Goal: Check status: Check status

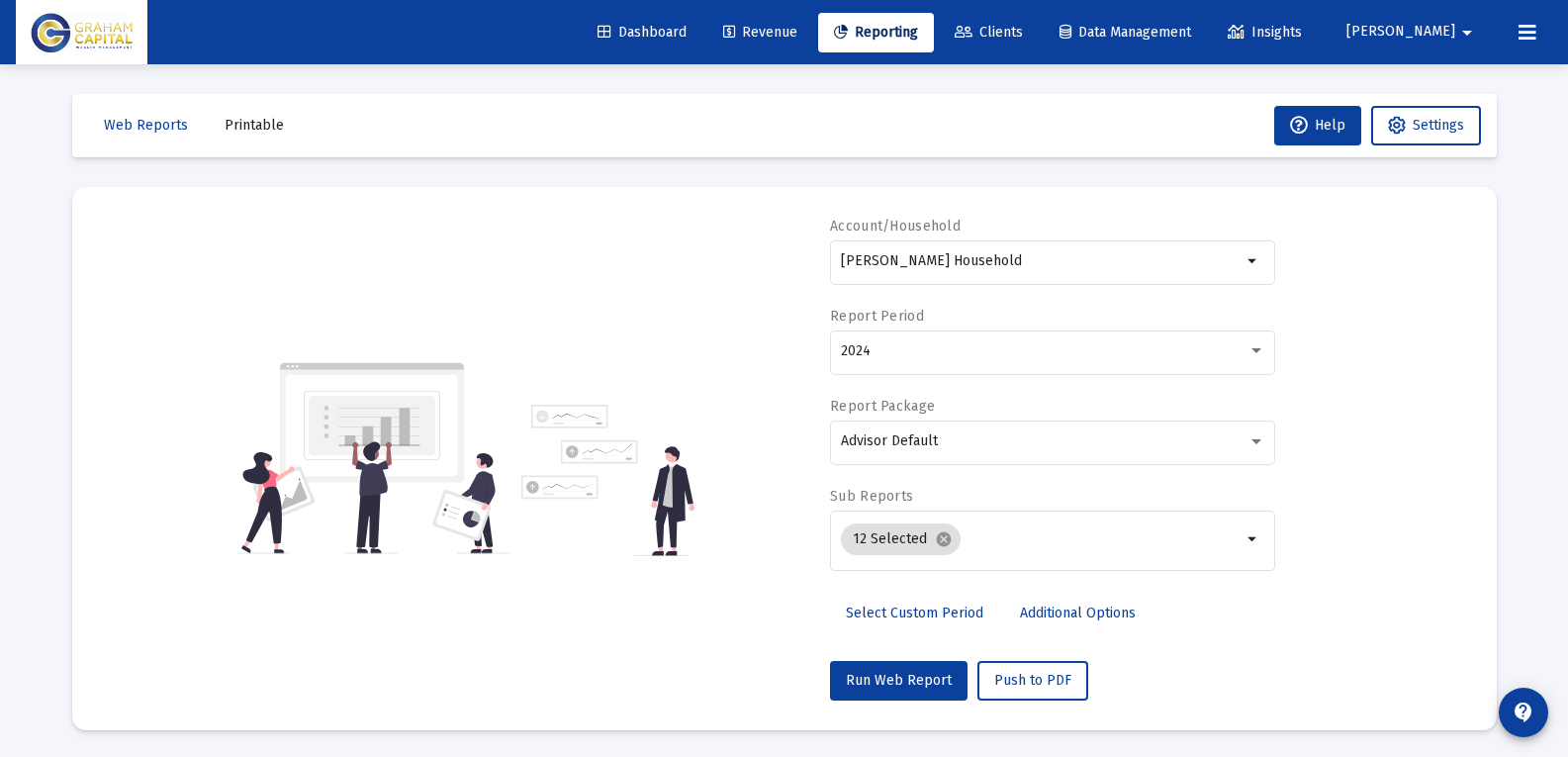
select select "View 1 year"
click at [1073, 249] on div "[PERSON_NAME] Household" at bounding box center [1041, 260] width 401 height 48
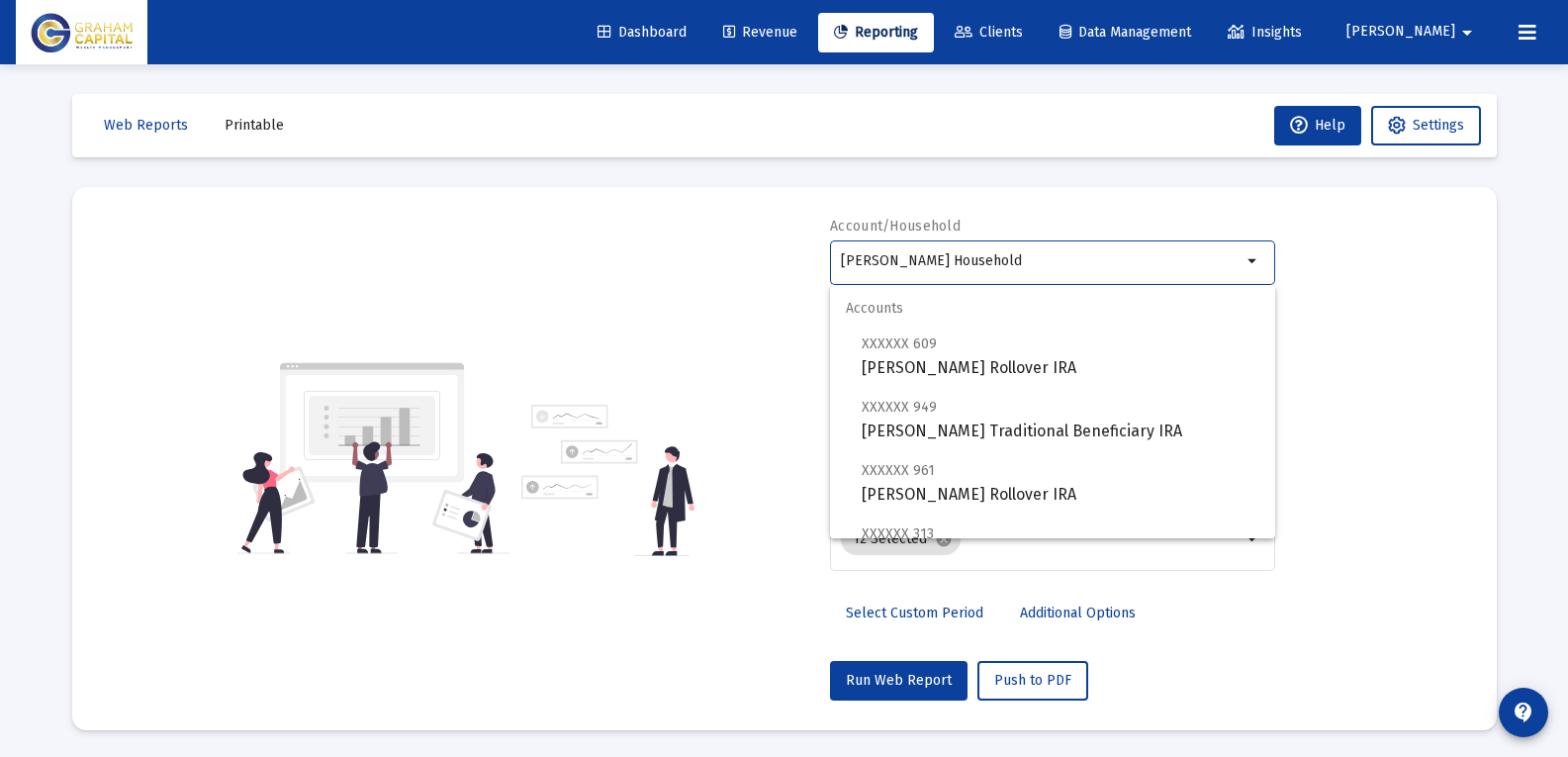
drag, startPoint x: 1047, startPoint y: 257, endPoint x: 397, endPoint y: 270, distance: 650.9
click at [397, 270] on div "Account/Household [PERSON_NAME] Household arrow_drop_down Report Period 2024 Re…" at bounding box center [784, 459] width 1365 height 484
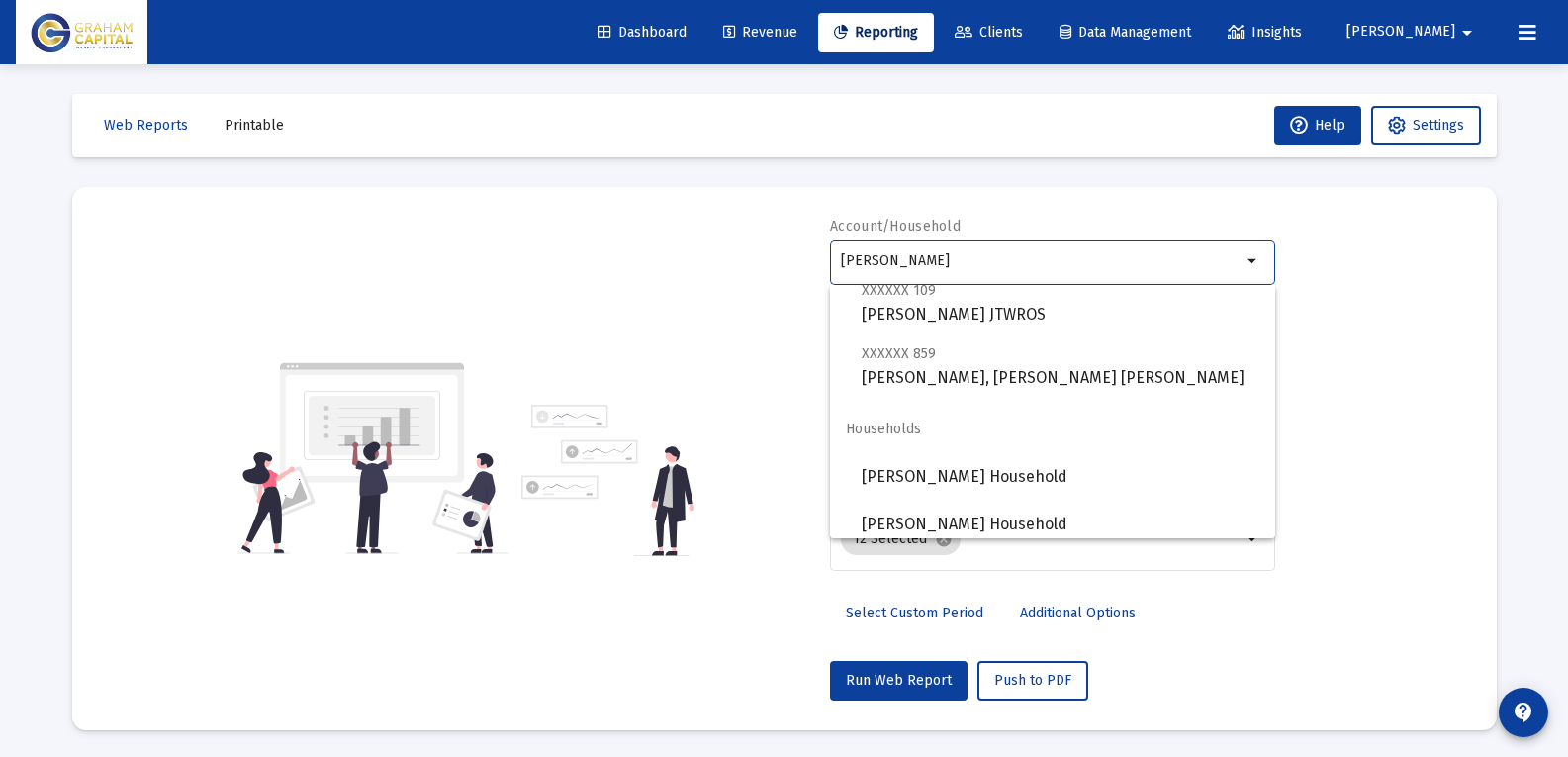
scroll to position [127, 0]
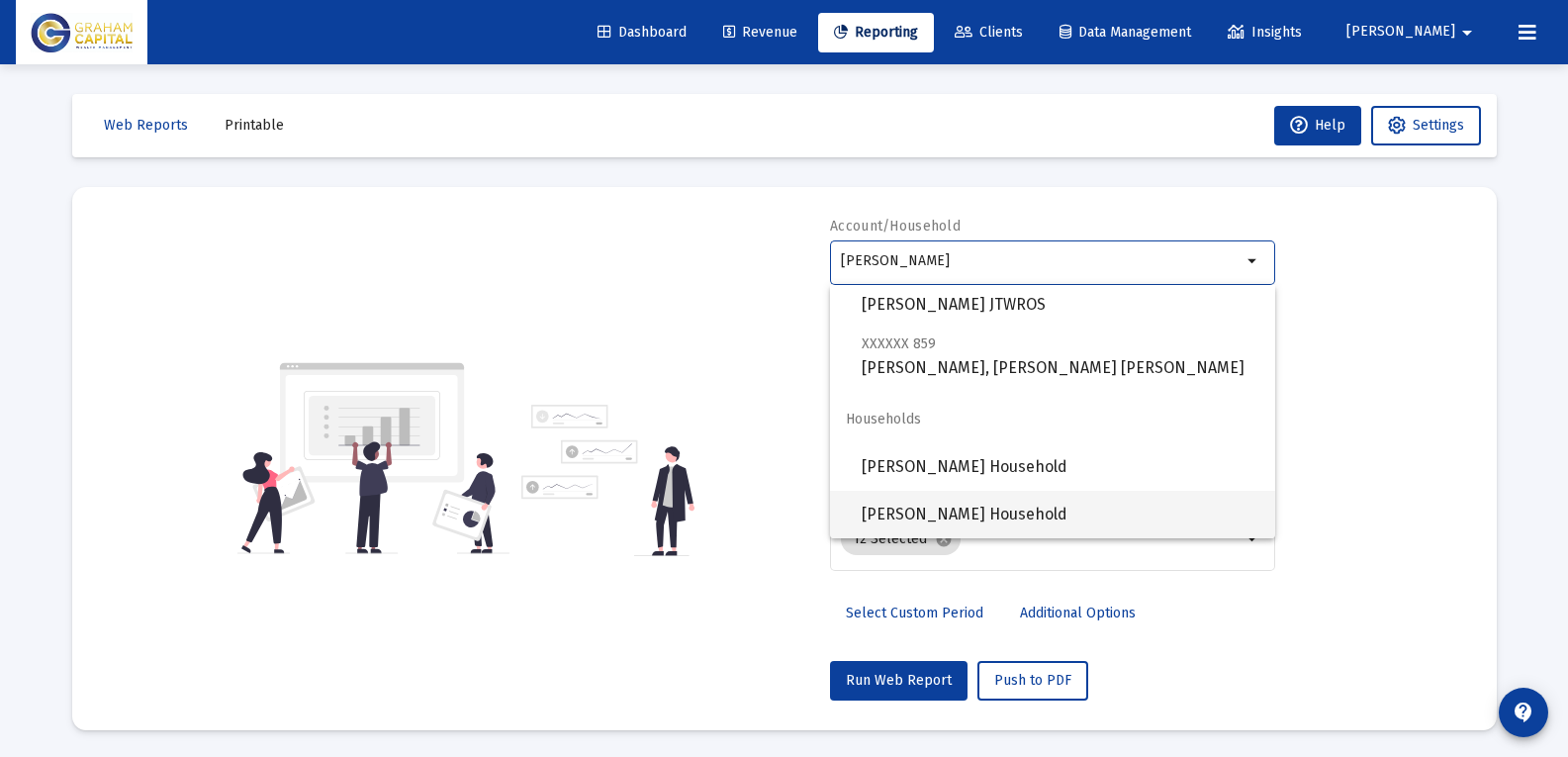
click at [947, 509] on span "[PERSON_NAME] Household" at bounding box center [1060, 514] width 398 height 47
type input "[PERSON_NAME] Household"
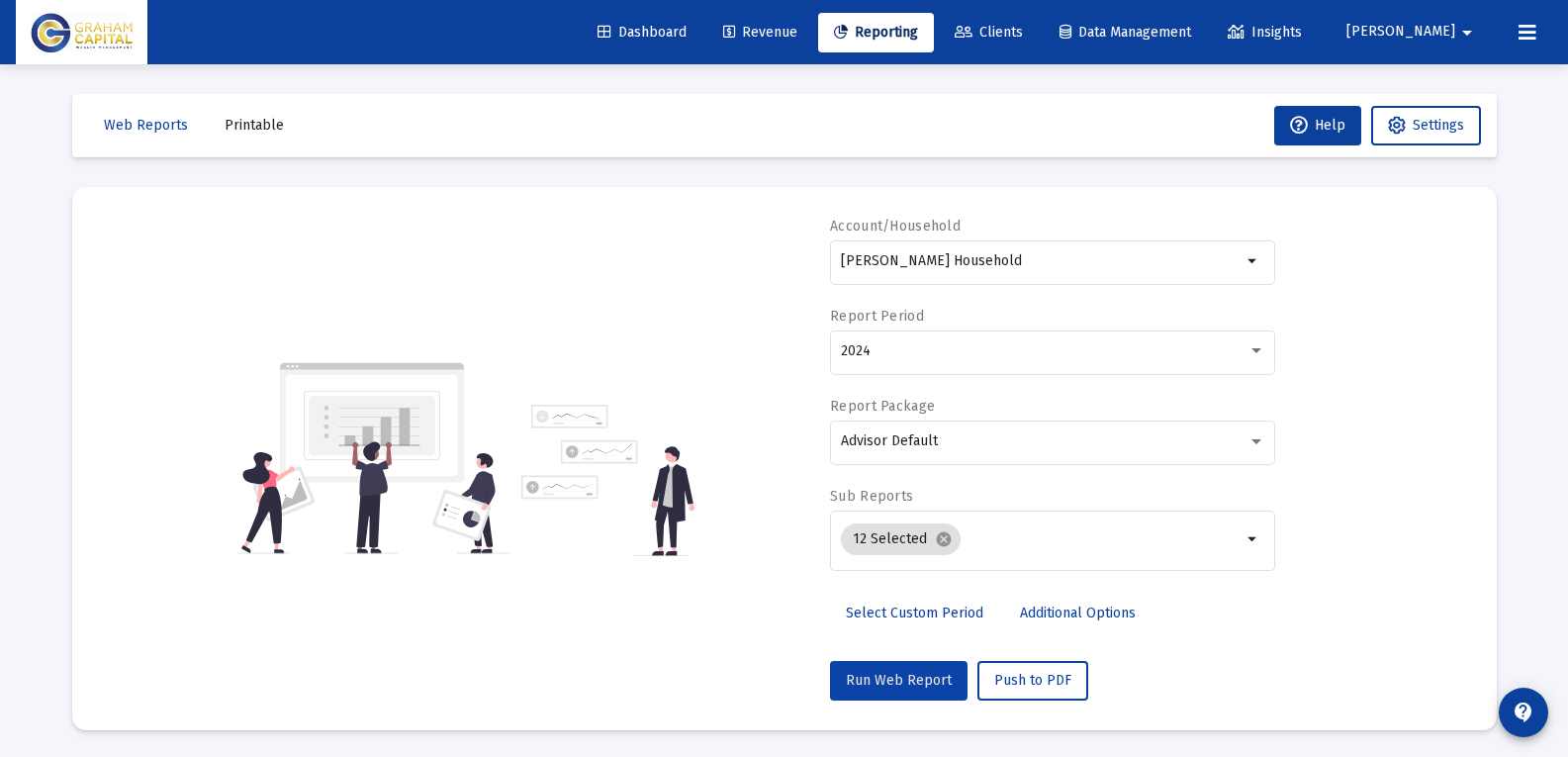
click at [933, 677] on span "Run Web Report" at bounding box center [899, 680] width 106 height 17
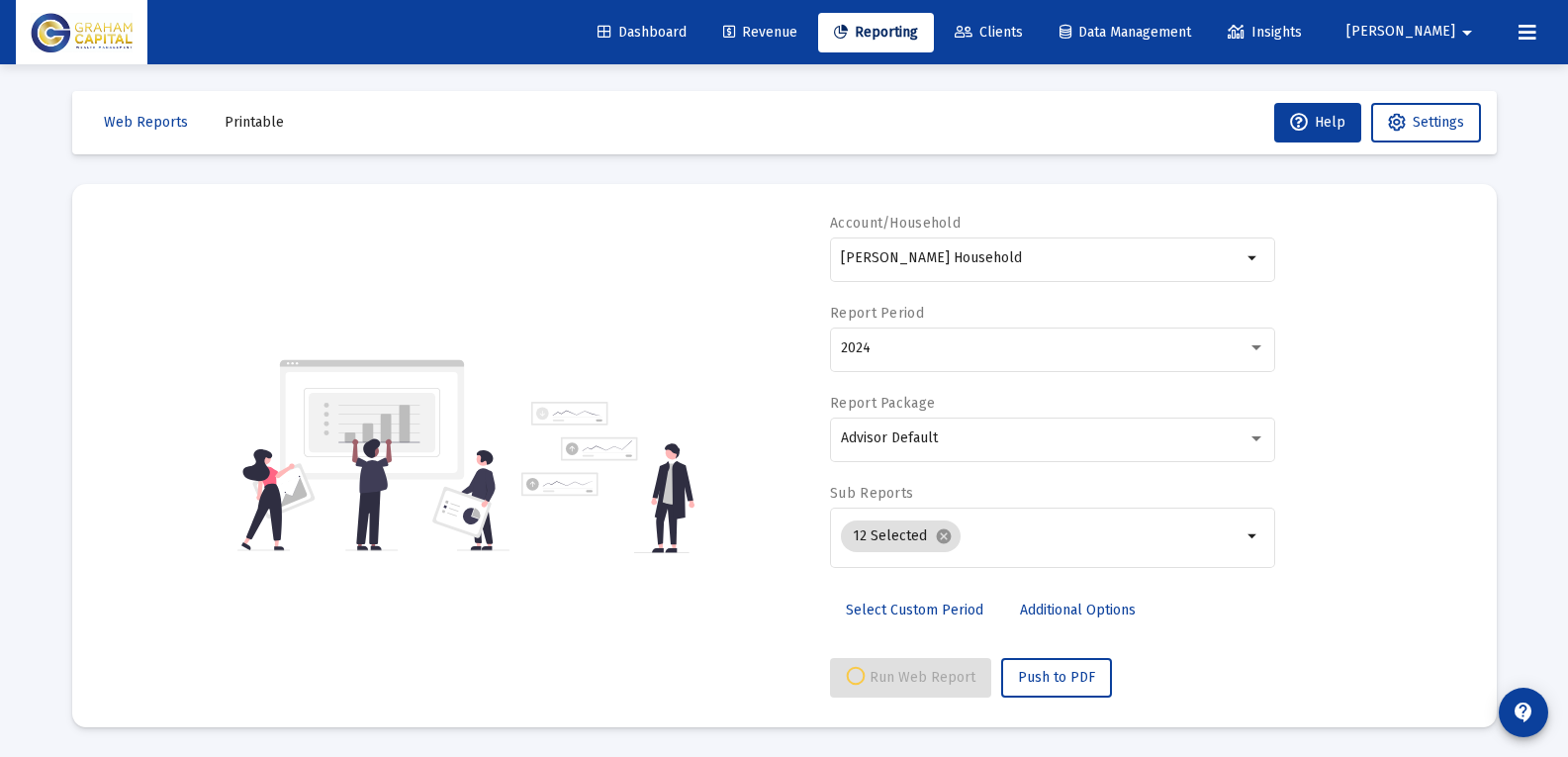
scroll to position [0, 0]
select select "View 1 year"
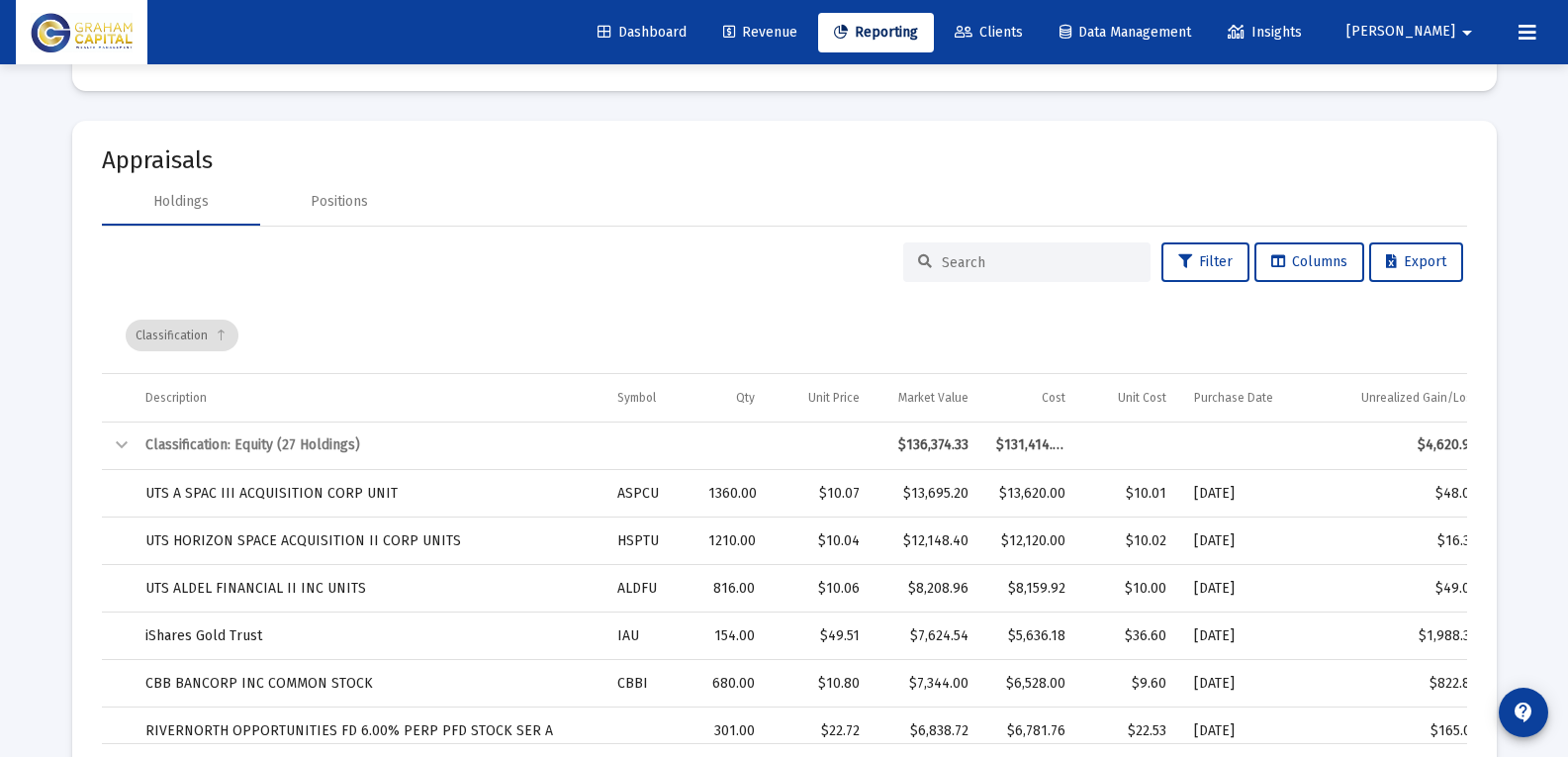
scroll to position [3363, 0]
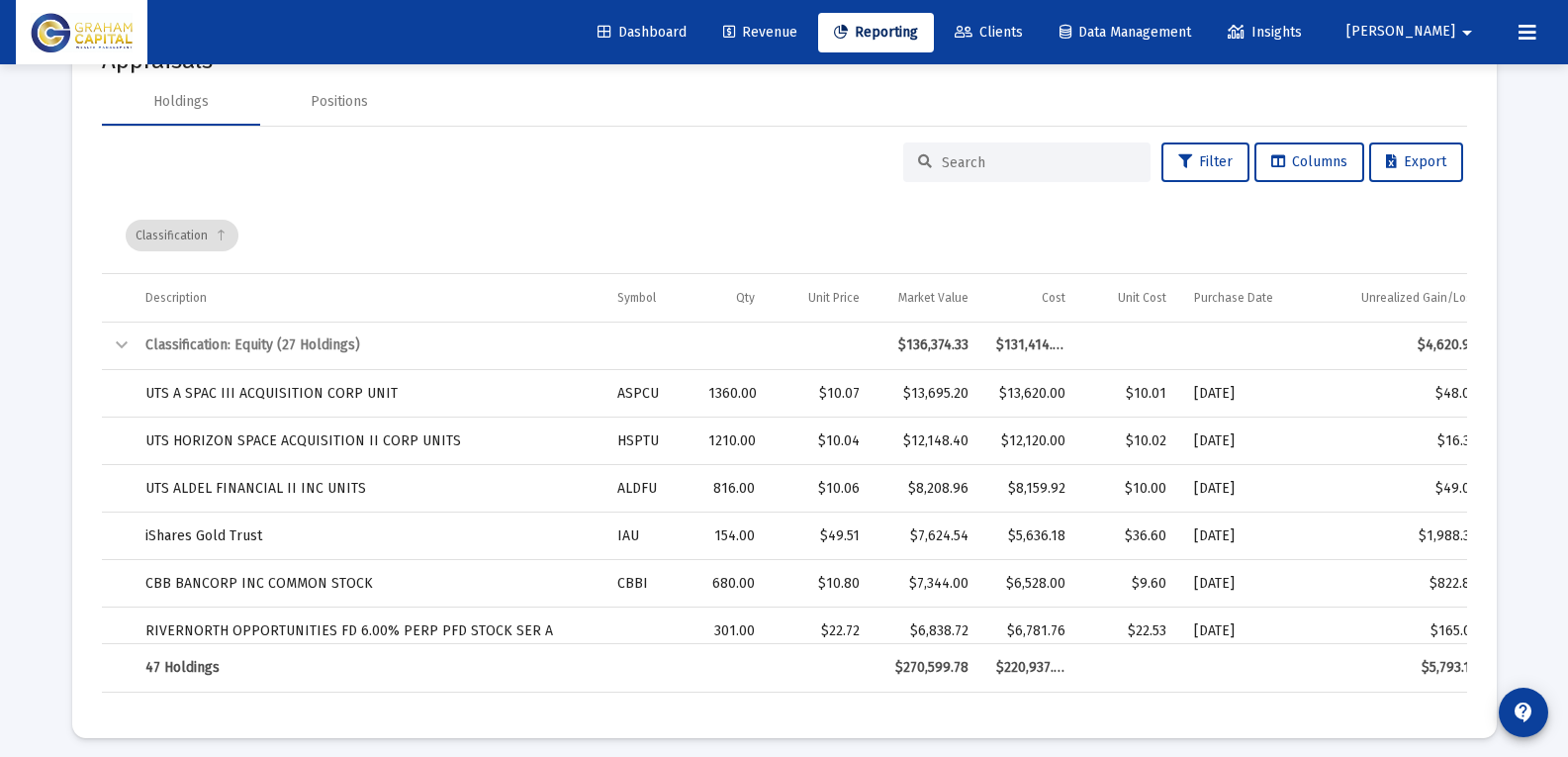
click at [1022, 154] on input at bounding box center [1039, 162] width 194 height 17
click at [968, 232] on div "Classification" at bounding box center [789, 235] width 1327 height 75
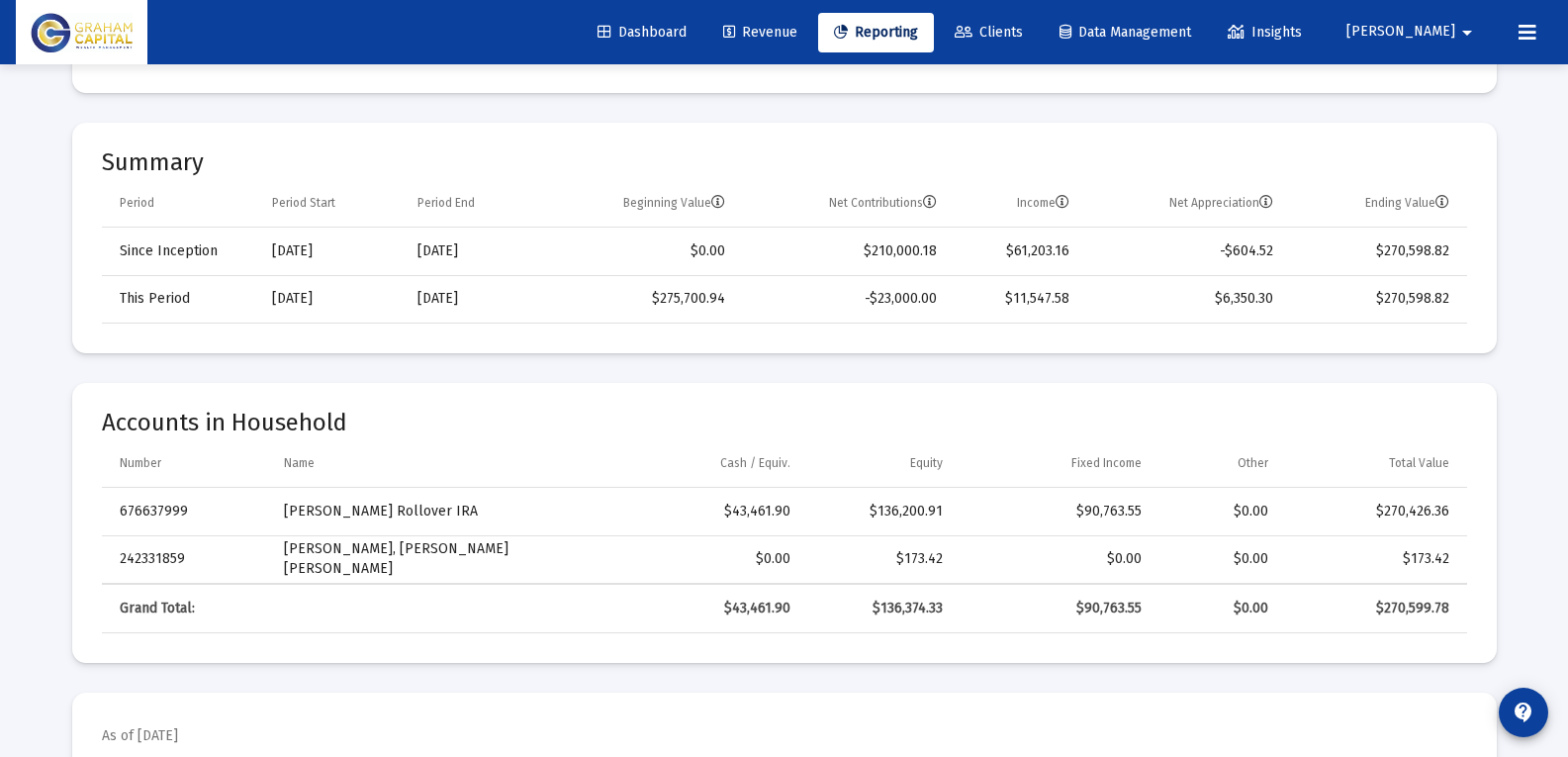
scroll to position [0, 0]
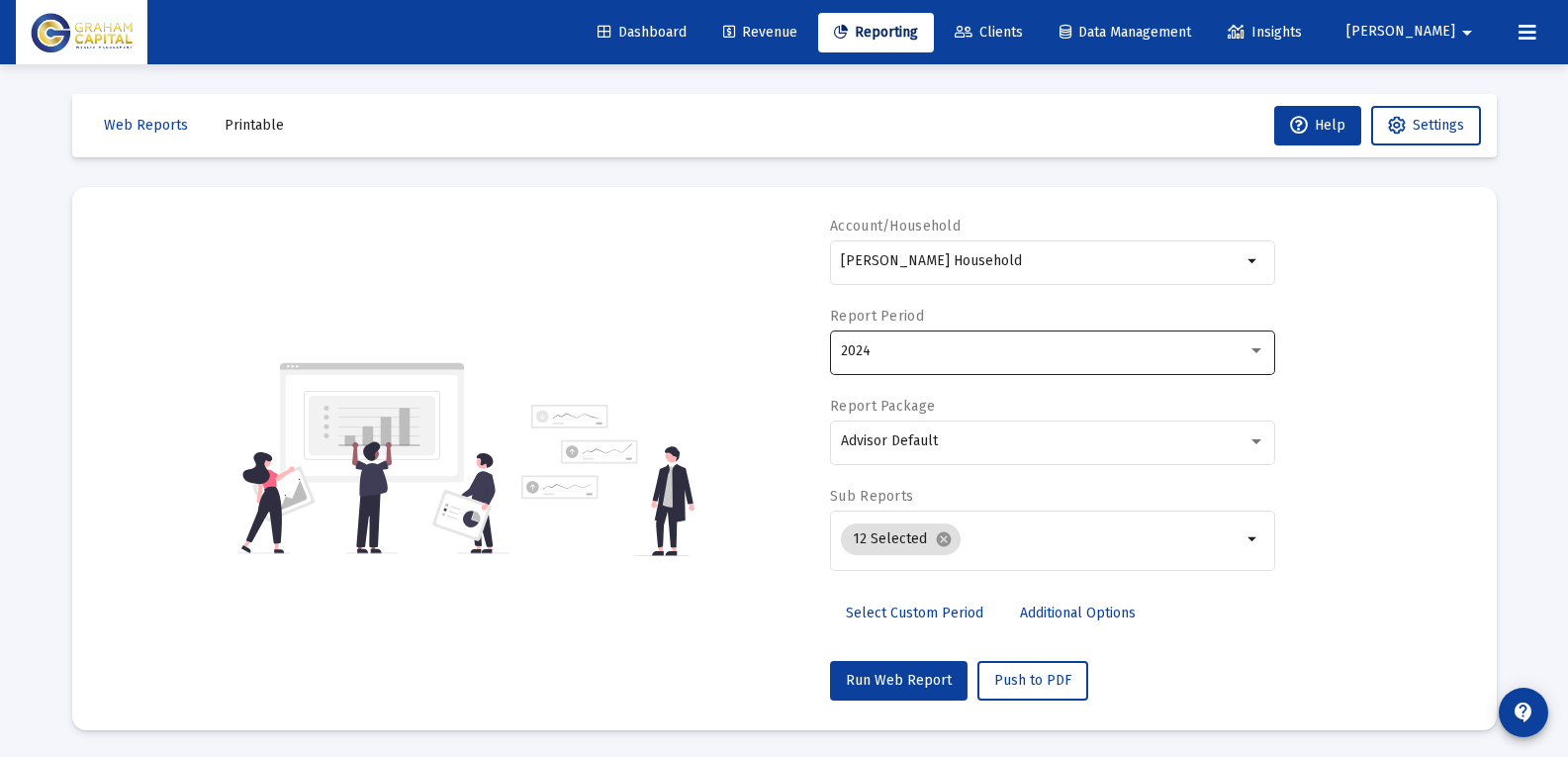
click at [1005, 373] on div "2024" at bounding box center [1053, 350] width 424 height 48
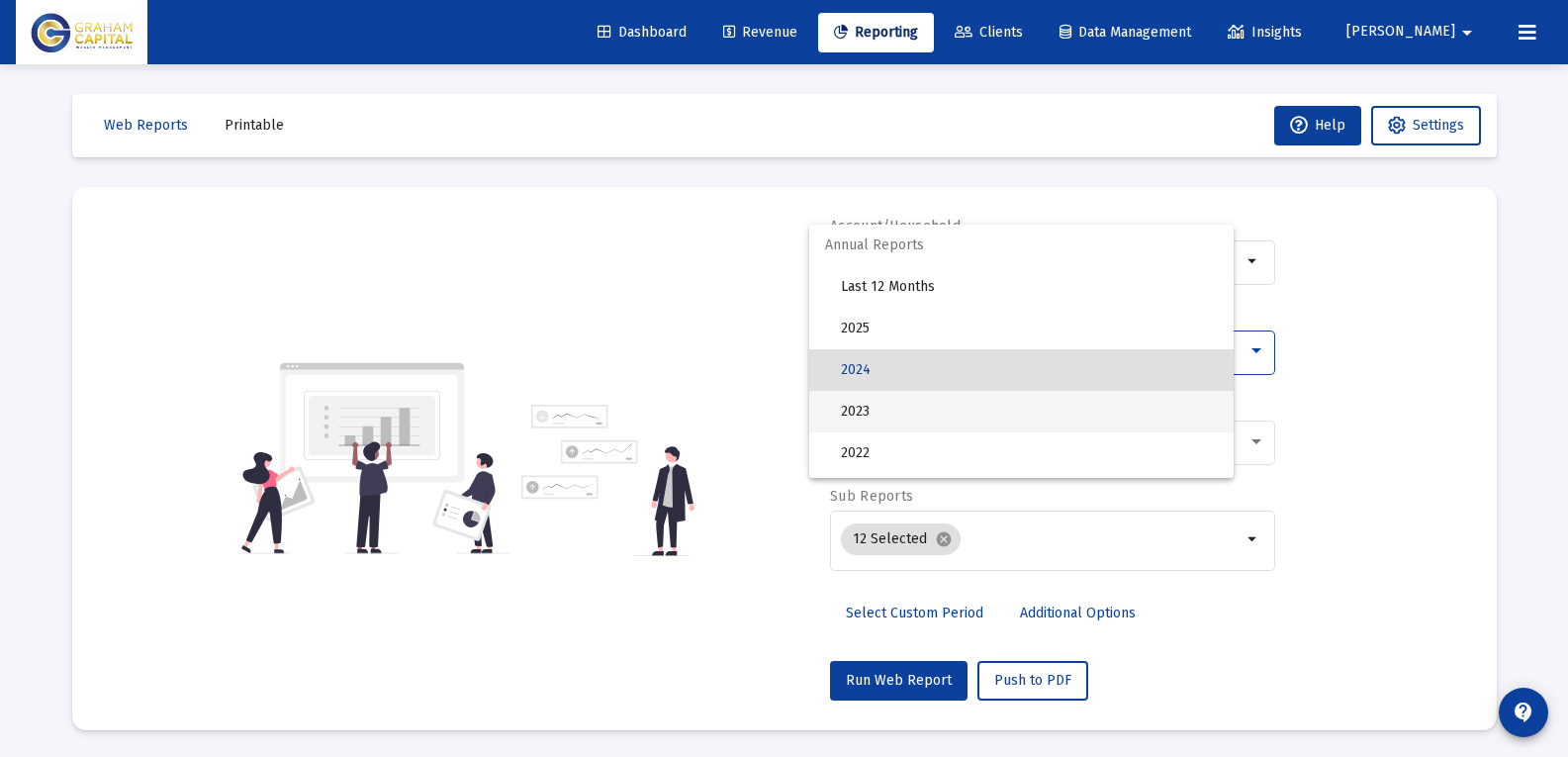
scroll to position [19, 0]
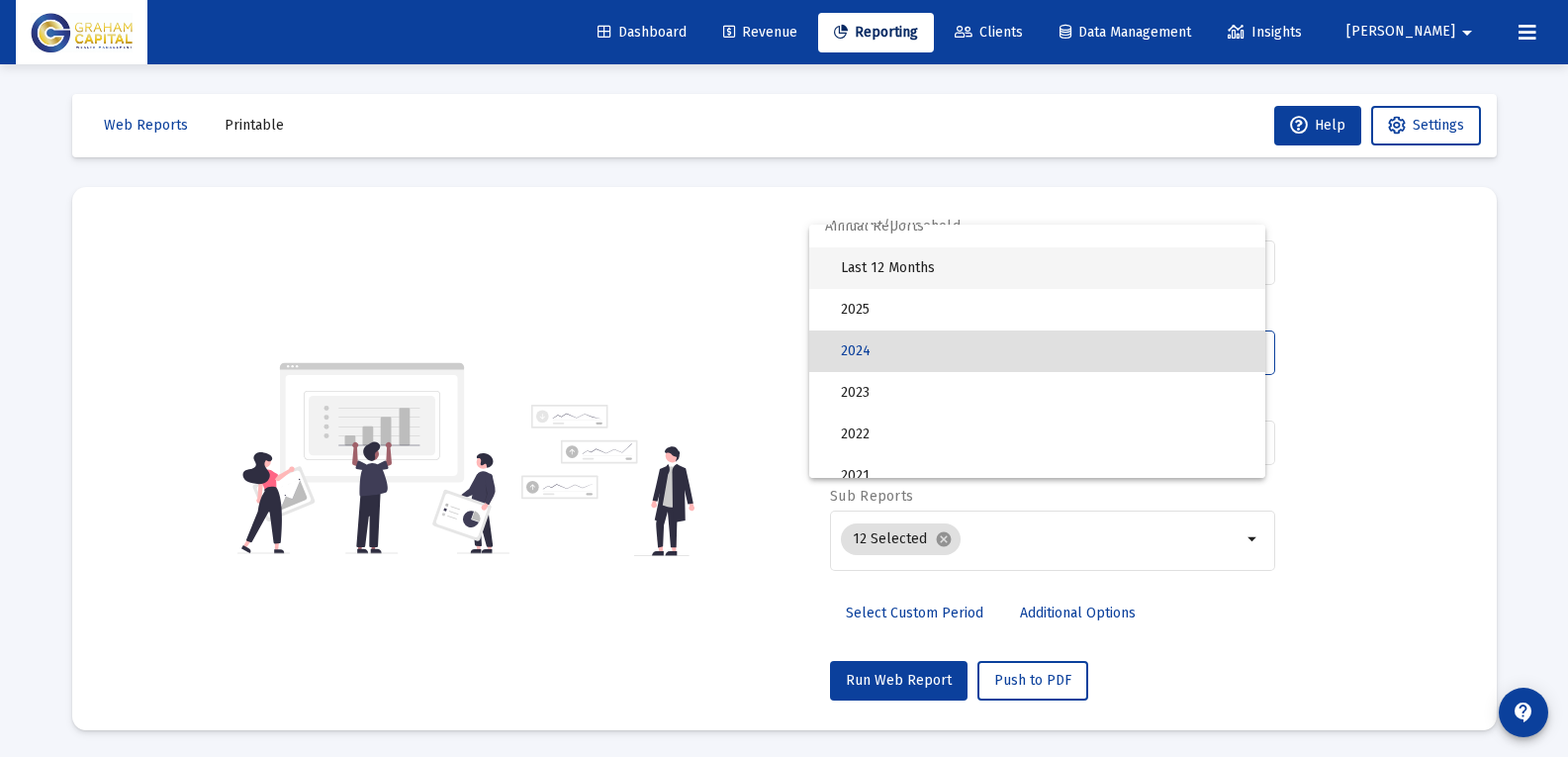
click at [999, 264] on span "Last 12 Months" at bounding box center [1045, 268] width 408 height 42
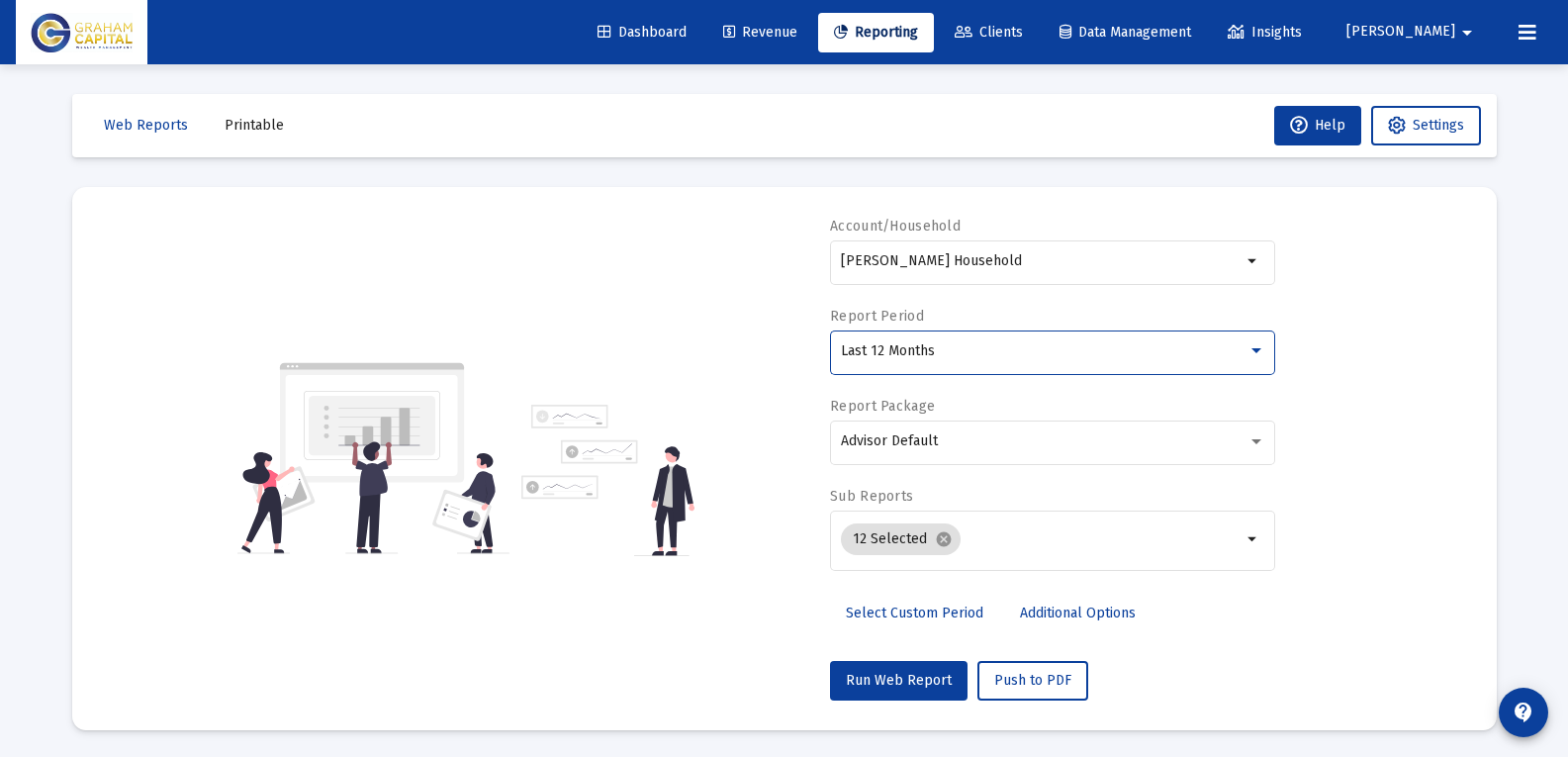
scroll to position [0, 0]
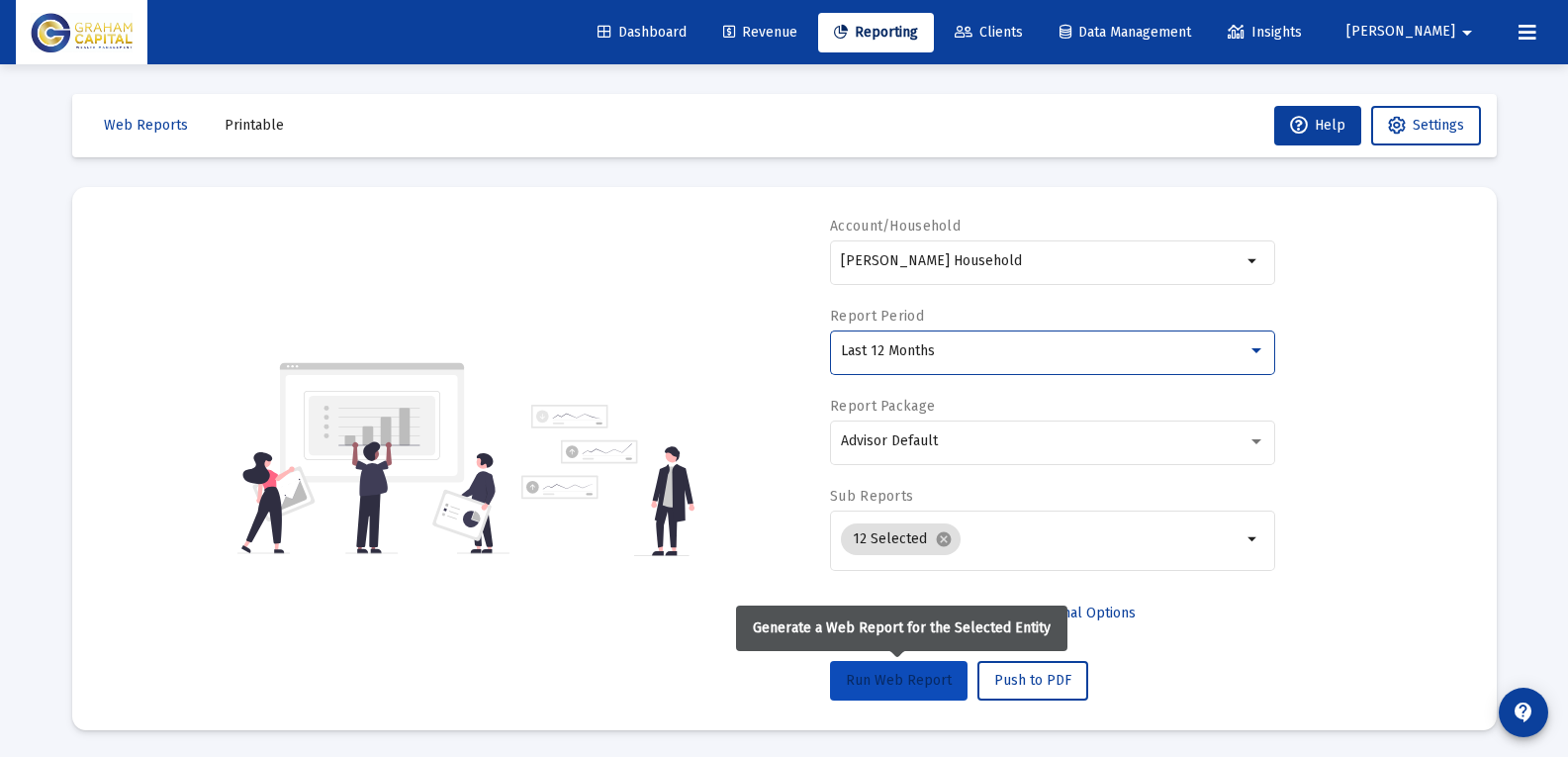
click at [908, 680] on span "Run Web Report" at bounding box center [899, 680] width 106 height 17
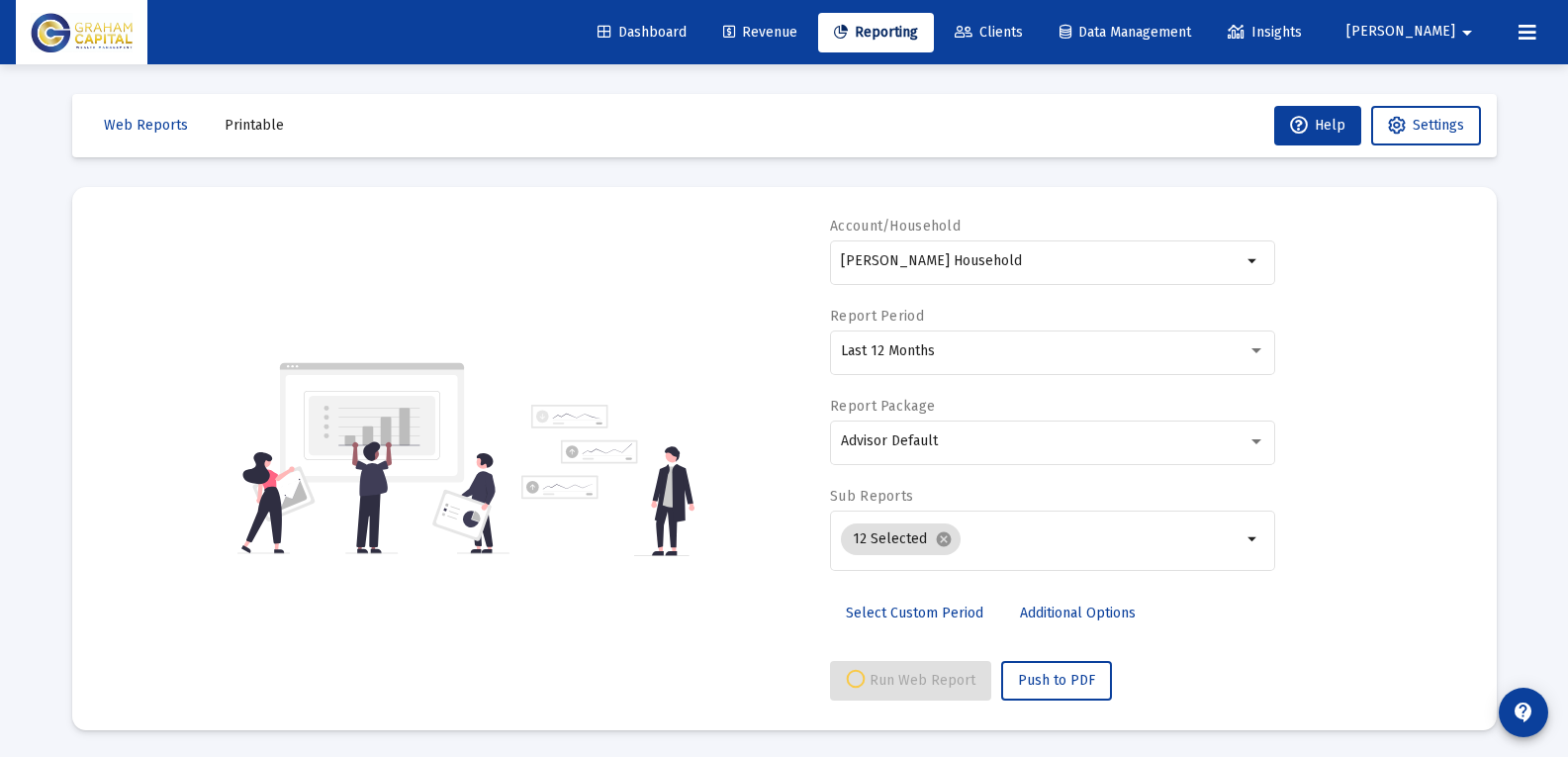
scroll to position [3, 0]
select select "View all"
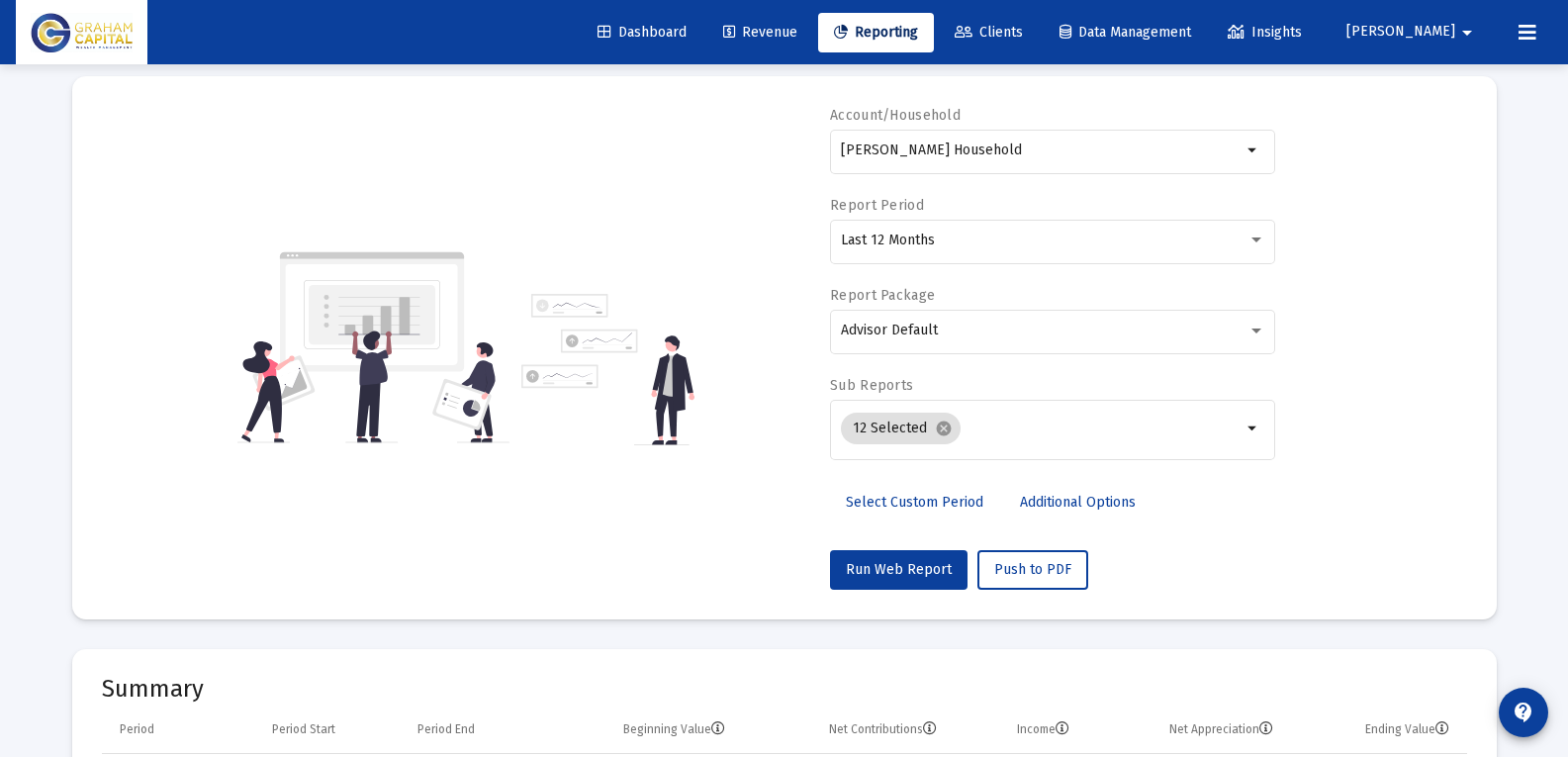
scroll to position [0, 0]
